Goal: Complete application form: Complete application form

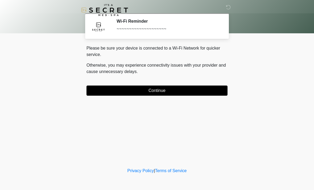
click at [226, 95] on button "Continue" at bounding box center [157, 90] width 141 height 10
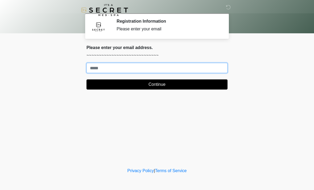
click at [220, 69] on input "Where should we email your treatment plan?" at bounding box center [157, 68] width 141 height 10
click at [197, 66] on input "Where should we email your treatment plan?" at bounding box center [157, 68] width 141 height 10
click at [141, 73] on input "Where should we email your treatment plan?" at bounding box center [157, 68] width 141 height 10
type input "**********"
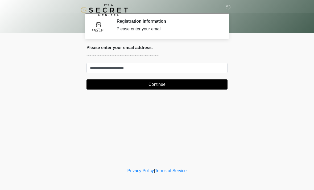
click at [204, 84] on button "Continue" at bounding box center [157, 84] width 141 height 10
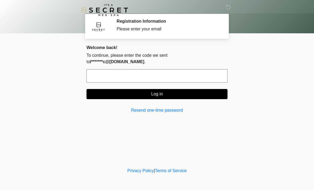
click at [101, 69] on input "text" at bounding box center [157, 75] width 141 height 13
type input "******"
click at [113, 91] on button "Log in" at bounding box center [157, 94] width 141 height 10
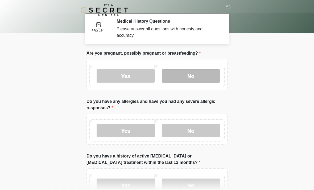
click at [183, 77] on label "No" at bounding box center [191, 75] width 58 height 13
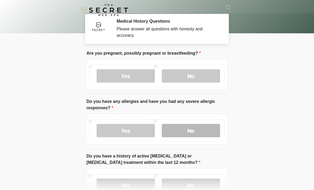
click at [206, 130] on label "No" at bounding box center [191, 130] width 58 height 13
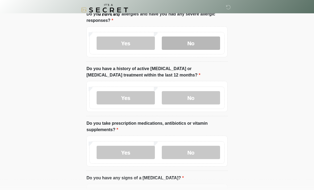
scroll to position [87, 0]
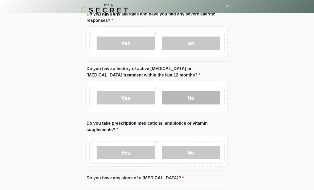
click at [197, 102] on label "No" at bounding box center [191, 97] width 58 height 13
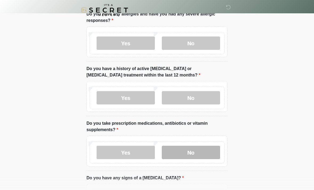
click at [206, 155] on label "No" at bounding box center [191, 152] width 58 height 13
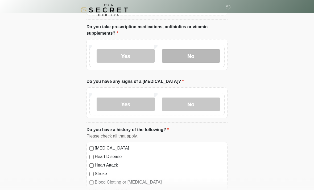
scroll to position [185, 0]
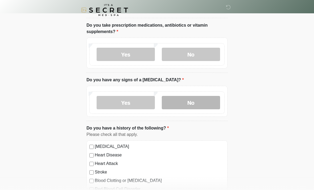
click at [207, 102] on label "No" at bounding box center [191, 102] width 58 height 13
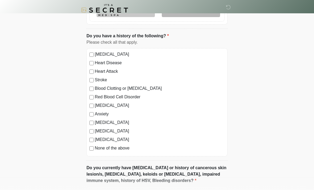
scroll to position [295, 0]
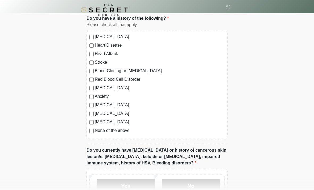
click at [120, 133] on label "None of the above" at bounding box center [160, 131] width 130 height 6
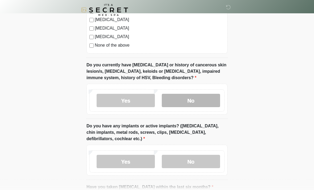
click at [203, 103] on label "No" at bounding box center [191, 100] width 58 height 13
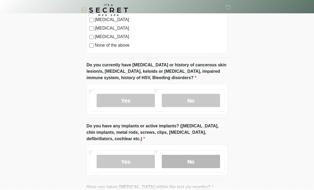
click at [201, 163] on label "No" at bounding box center [191, 161] width 58 height 13
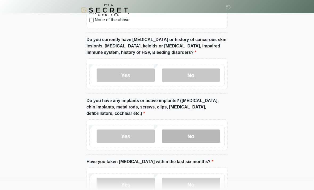
scroll to position [443, 0]
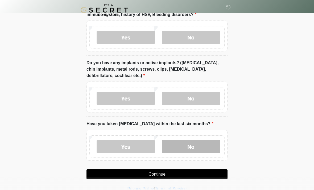
click at [209, 145] on label "No" at bounding box center [191, 146] width 58 height 13
click at [204, 169] on button "Continue" at bounding box center [157, 174] width 141 height 10
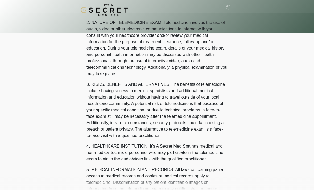
scroll to position [0, 0]
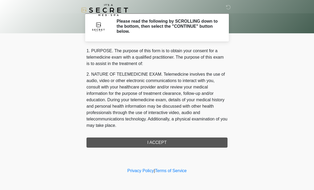
click at [198, 145] on div "1. PURPOSE. The purpose of this form is to obtain your consent for a telemedici…" at bounding box center [157, 98] width 141 height 100
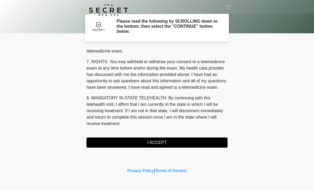
click at [191, 143] on button "I ACCEPT" at bounding box center [157, 142] width 141 height 10
